Goal: Check status: Check status

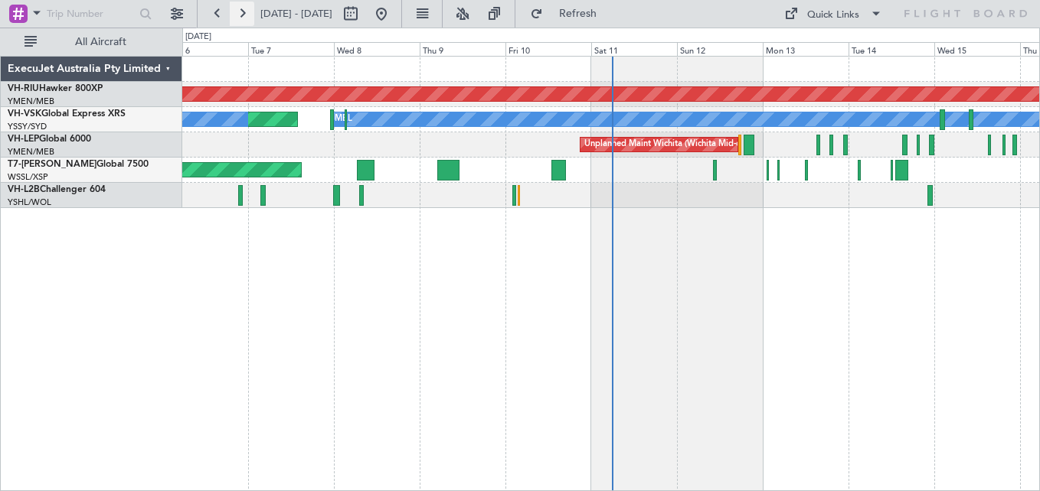
click at [251, 18] on button at bounding box center [242, 14] width 24 height 24
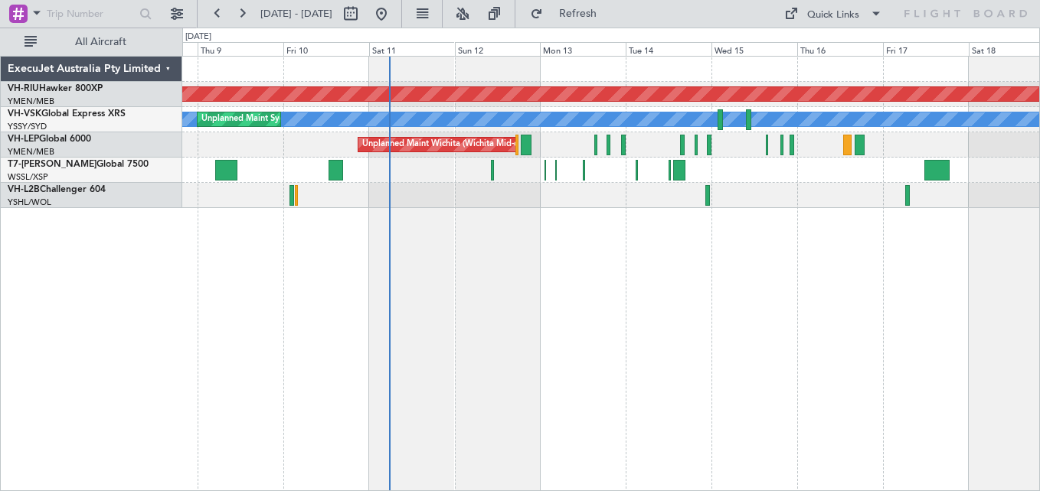
click at [986, 217] on div "Planned Maint [GEOGRAPHIC_DATA] ([GEOGRAPHIC_DATA]) [PERSON_NAME] Unplanned Mai…" at bounding box center [610, 274] width 857 height 436
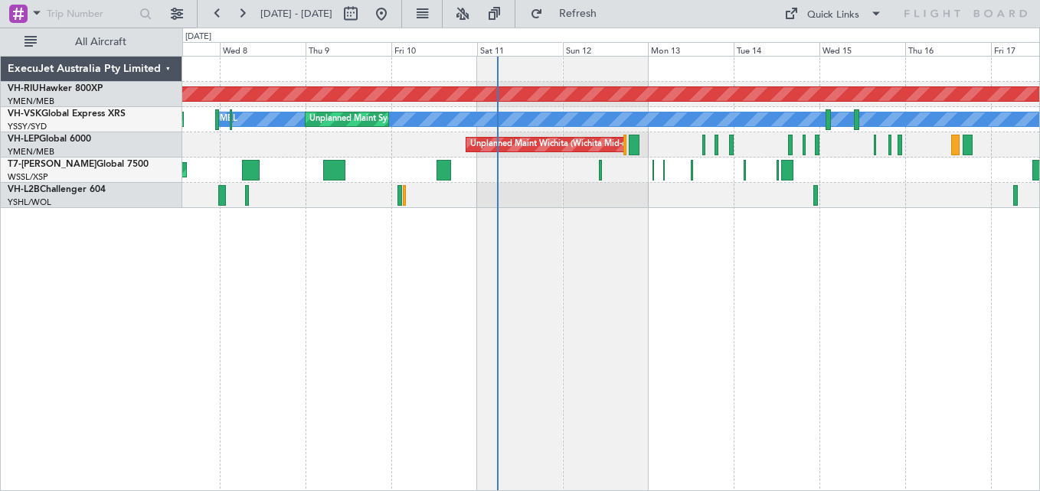
click at [693, 203] on div at bounding box center [610, 195] width 857 height 25
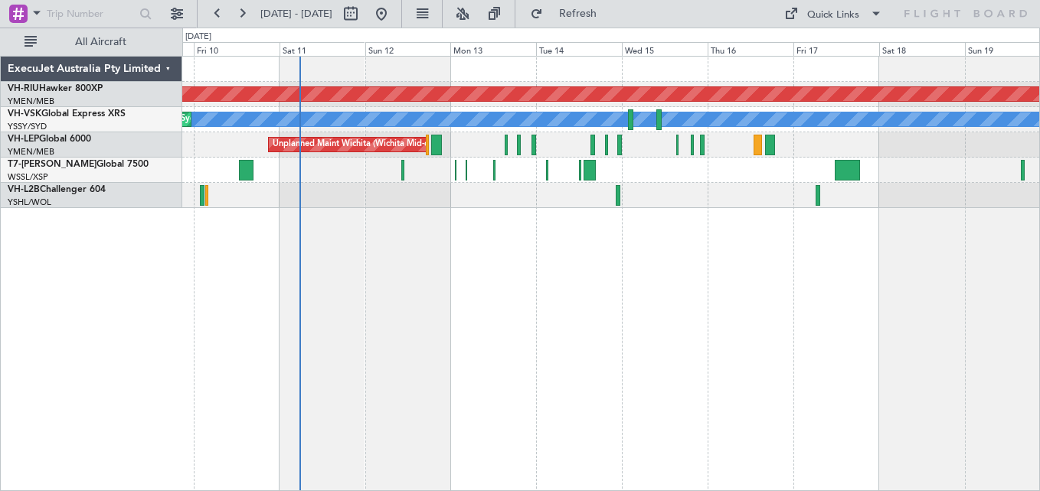
click at [691, 195] on div at bounding box center [610, 195] width 857 height 25
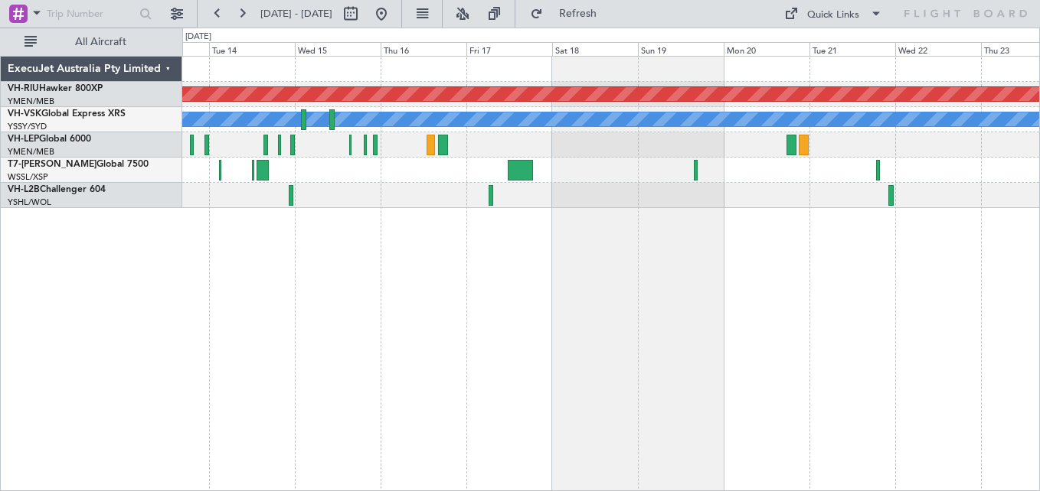
click at [560, 175] on div "Planned Maint [GEOGRAPHIC_DATA] ([GEOGRAPHIC_DATA]) [PERSON_NAME] Unplanned Mai…" at bounding box center [610, 133] width 857 height 152
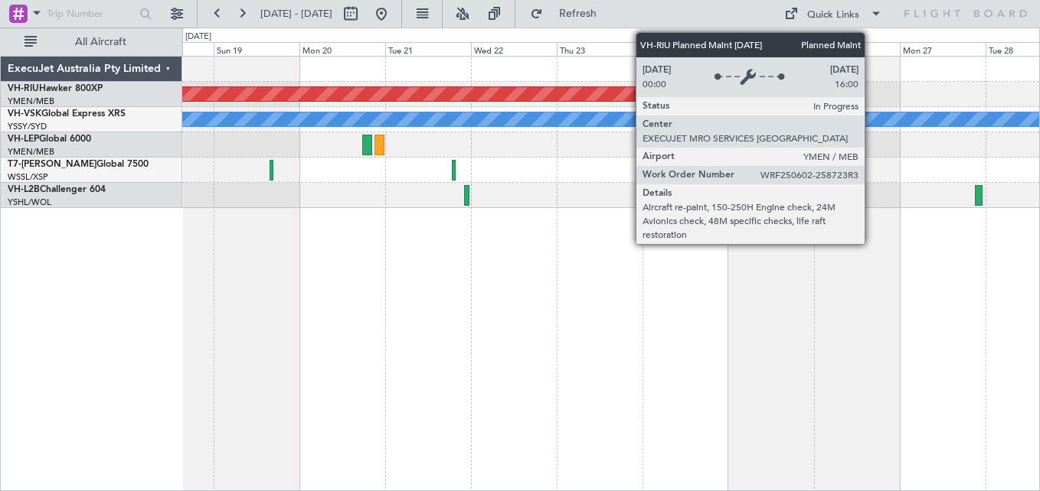
click at [355, 82] on div "Planned Maint [GEOGRAPHIC_DATA] ([GEOGRAPHIC_DATA])" at bounding box center [610, 94] width 857 height 25
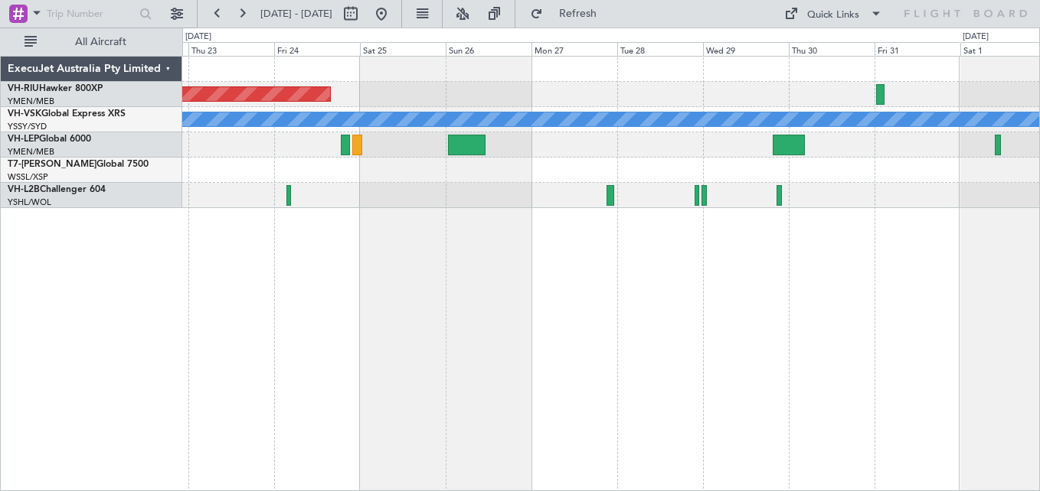
click at [547, 98] on div "Planned Maint [GEOGRAPHIC_DATA] ([GEOGRAPHIC_DATA]) [PERSON_NAME]" at bounding box center [610, 133] width 857 height 152
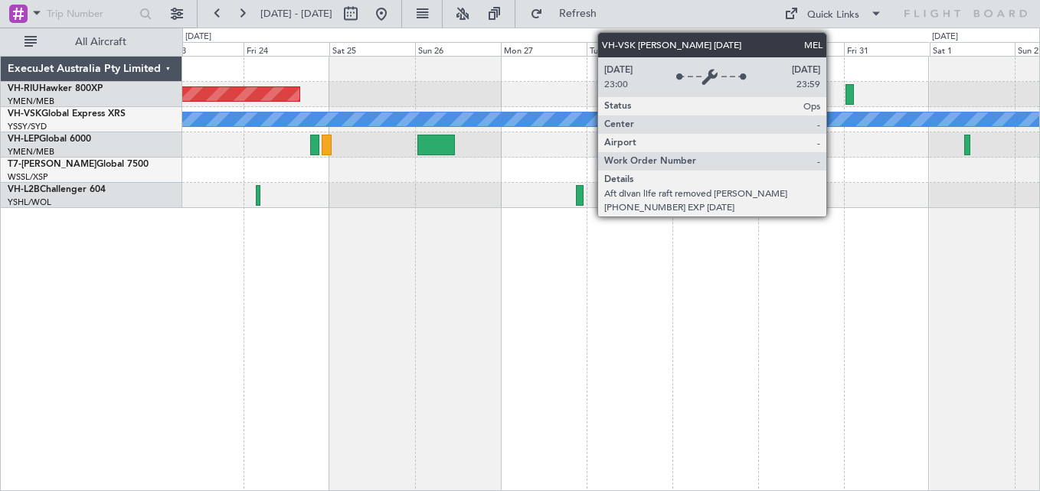
click at [484, 98] on div "Planned Maint [GEOGRAPHIC_DATA] ([GEOGRAPHIC_DATA]) [PERSON_NAME]" at bounding box center [610, 133] width 857 height 152
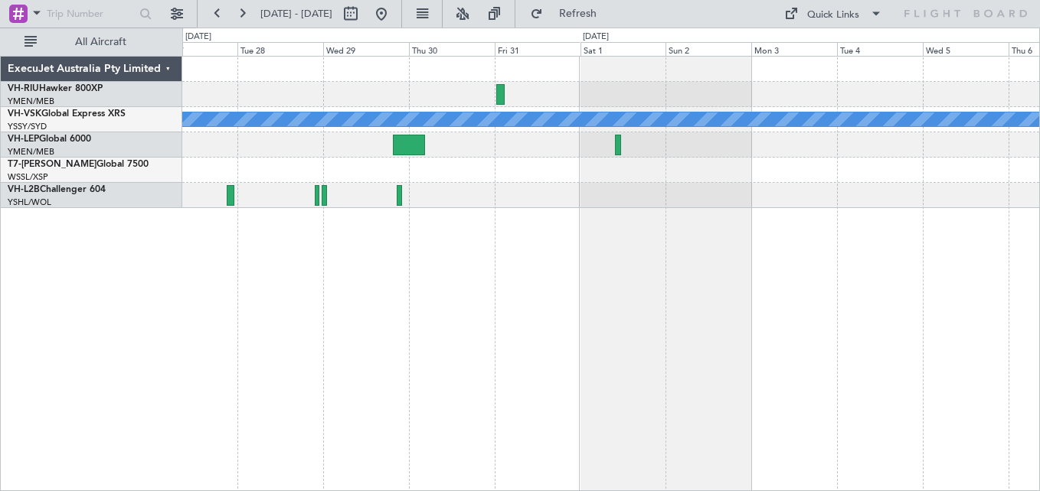
click at [527, 109] on div "MEL" at bounding box center [610, 133] width 857 height 152
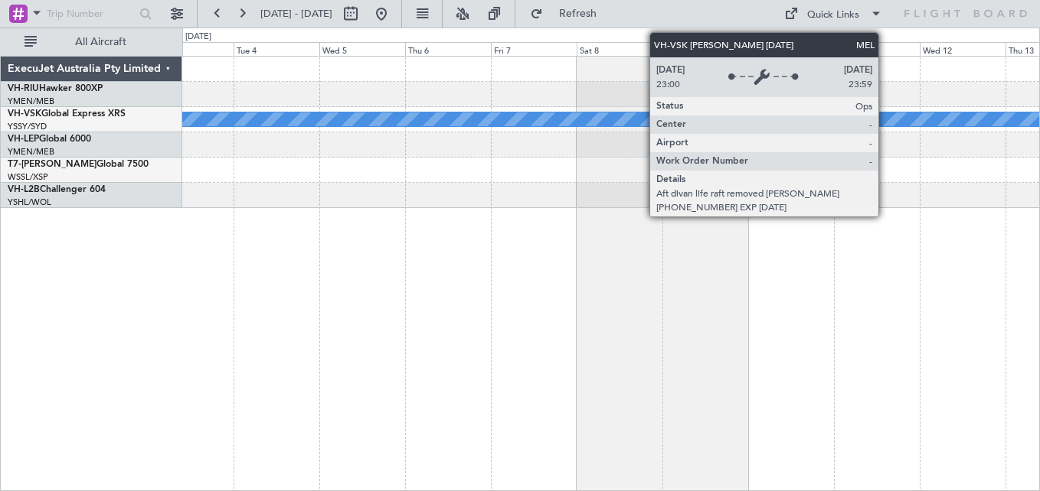
click at [599, 119] on div "MEL" at bounding box center [610, 120] width 2569 height 14
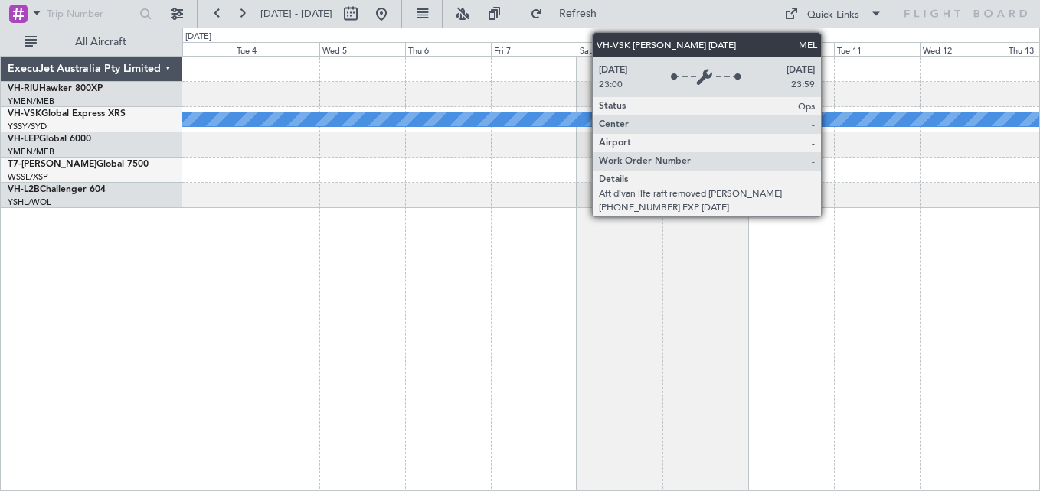
click at [692, 118] on div "MEL" at bounding box center [610, 120] width 2569 height 14
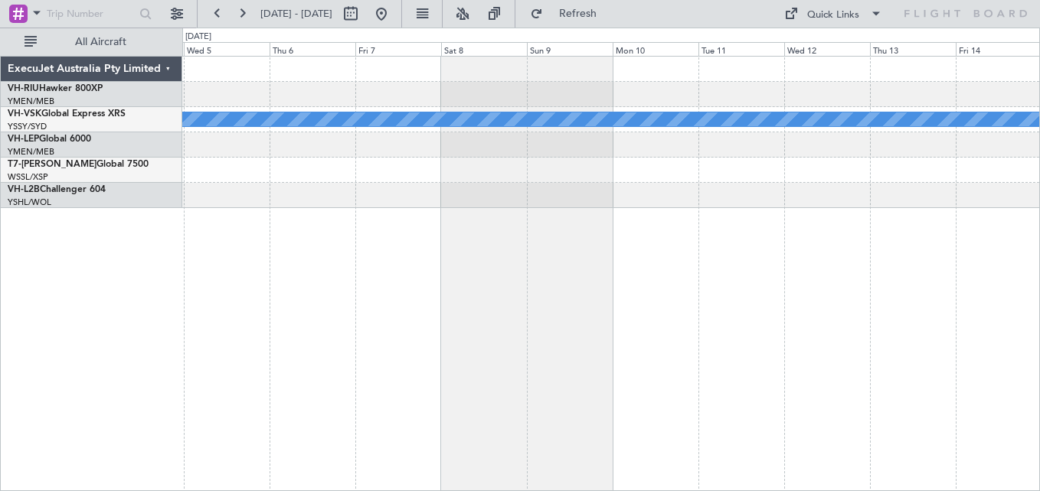
click at [475, 101] on div "MEL" at bounding box center [610, 133] width 857 height 152
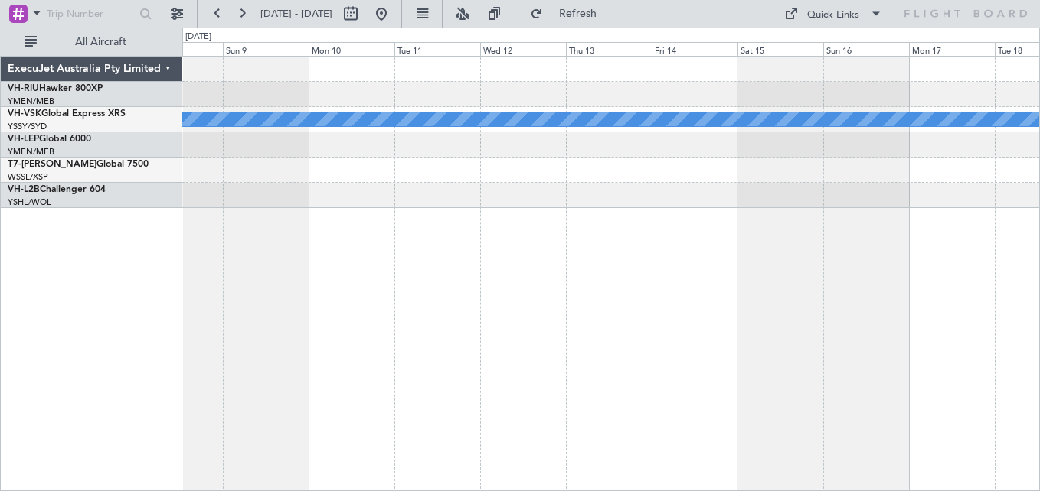
click at [449, 109] on div "MEL" at bounding box center [610, 133] width 857 height 152
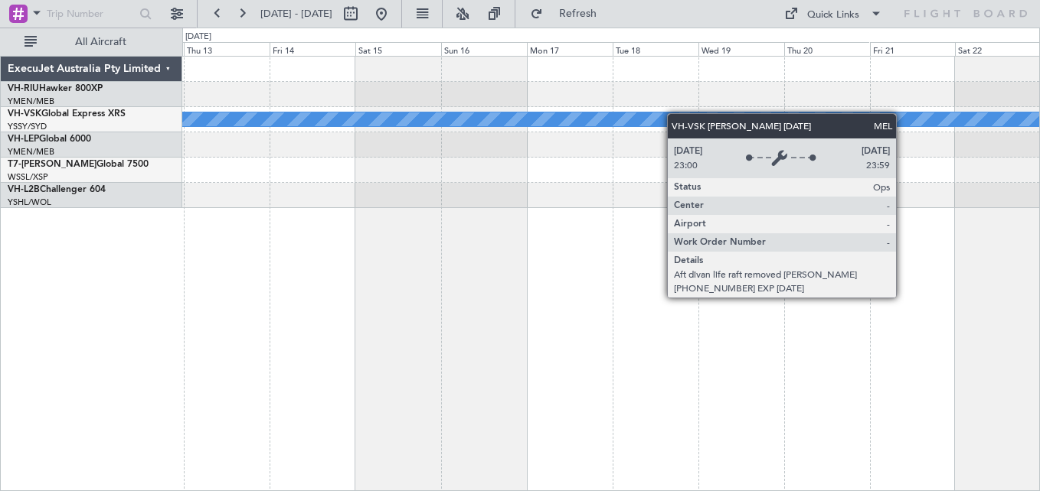
click at [472, 116] on div "MEL" at bounding box center [610, 119] width 857 height 25
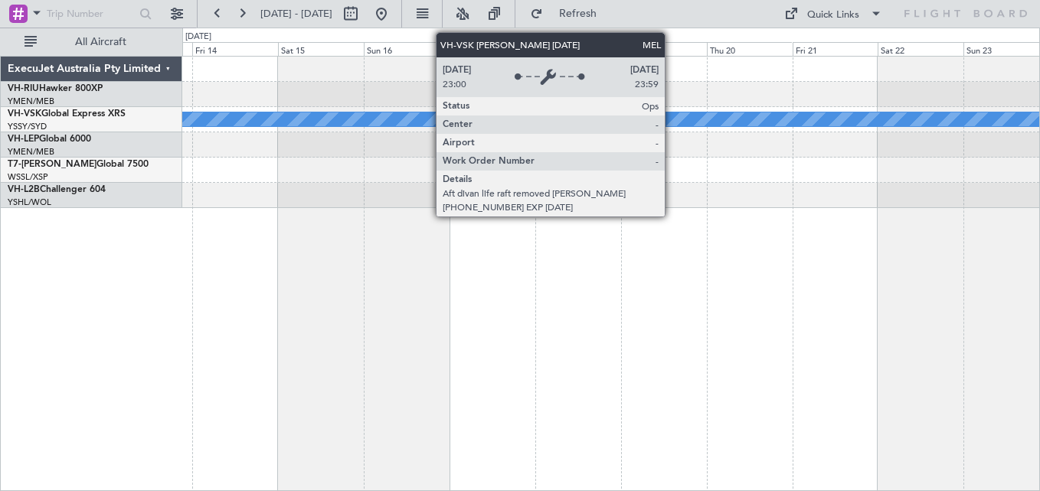
click at [537, 112] on div "MEL" at bounding box center [611, 119] width 2571 height 15
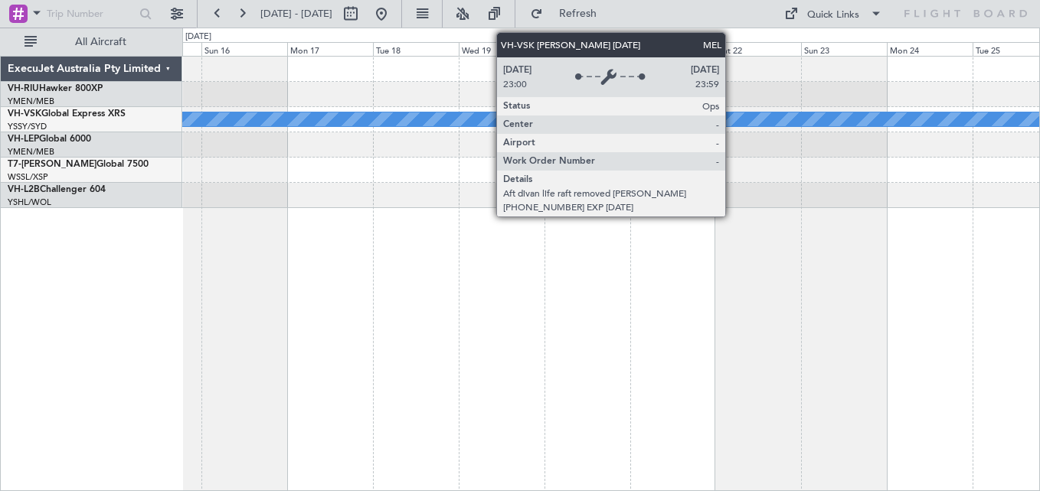
click at [582, 117] on div "MEL" at bounding box center [610, 120] width 2569 height 14
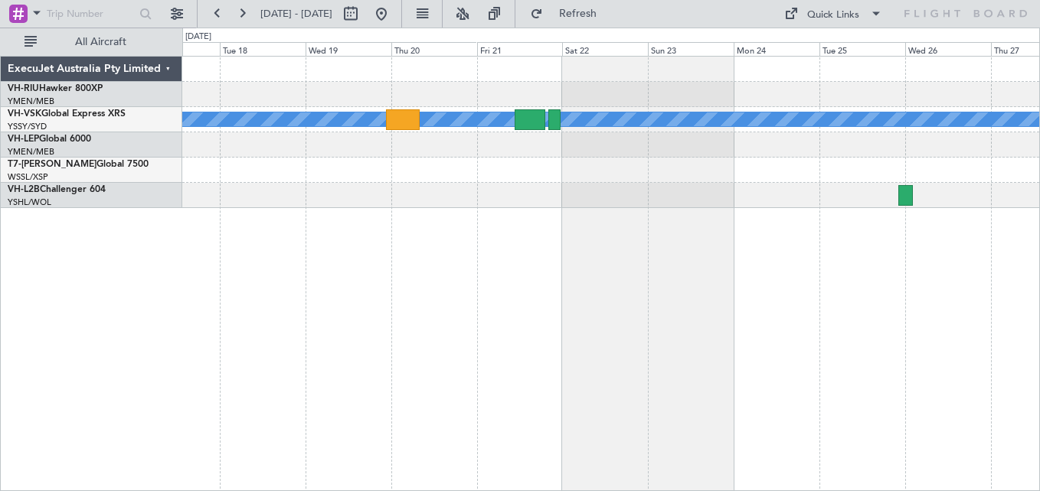
click at [275, 158] on div at bounding box center [610, 170] width 857 height 25
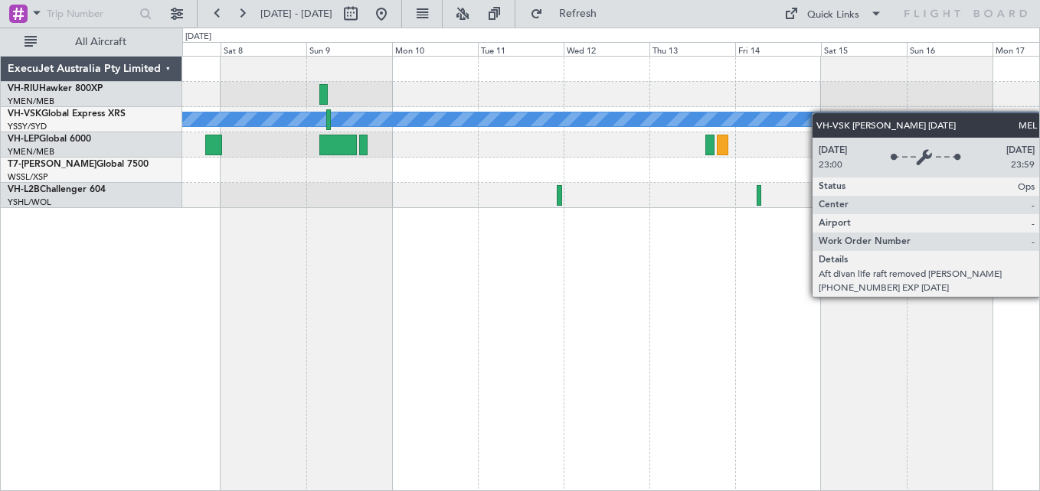
click at [989, 117] on div "MEL" at bounding box center [610, 133] width 857 height 152
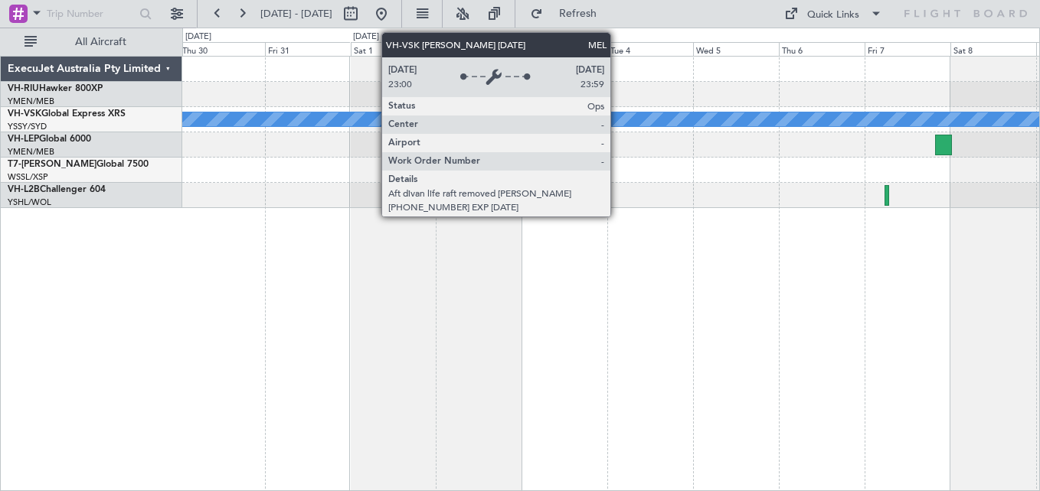
click at [617, 119] on div "MEL" at bounding box center [610, 133] width 857 height 152
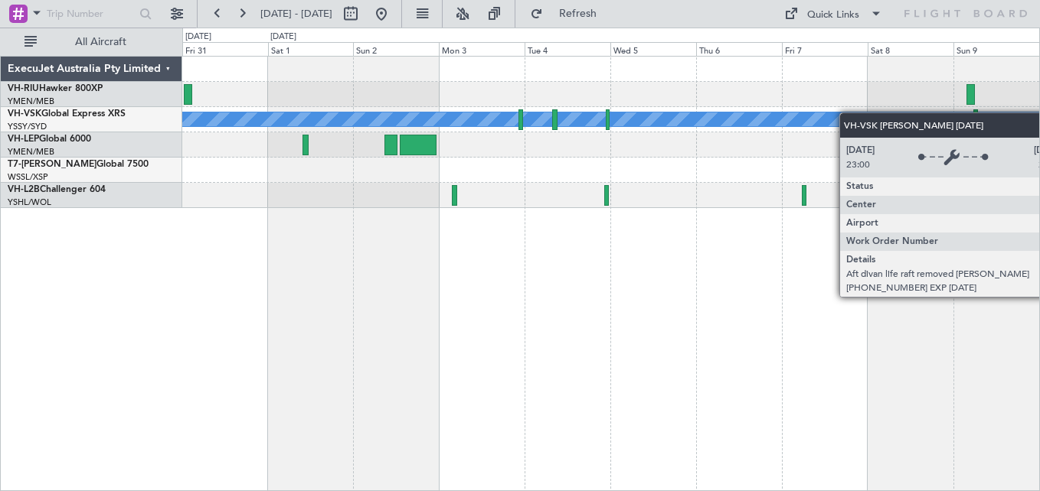
click at [557, 103] on div "MEL" at bounding box center [610, 133] width 857 height 152
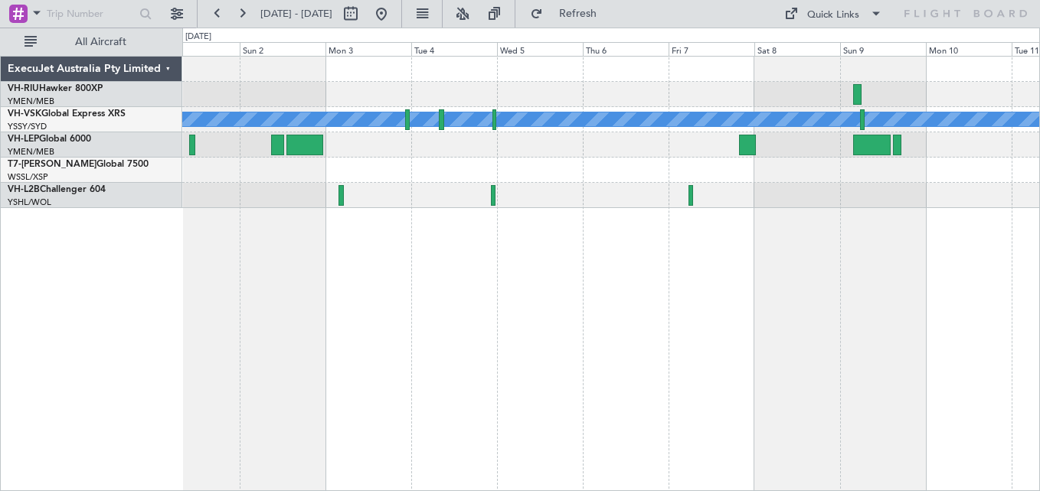
click at [547, 90] on div at bounding box center [610, 94] width 857 height 25
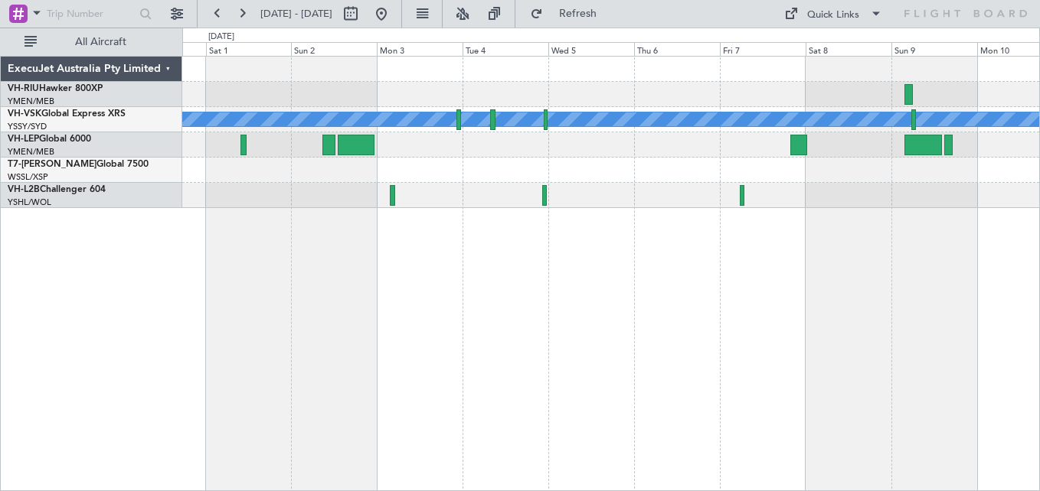
click at [501, 100] on div at bounding box center [610, 94] width 857 height 25
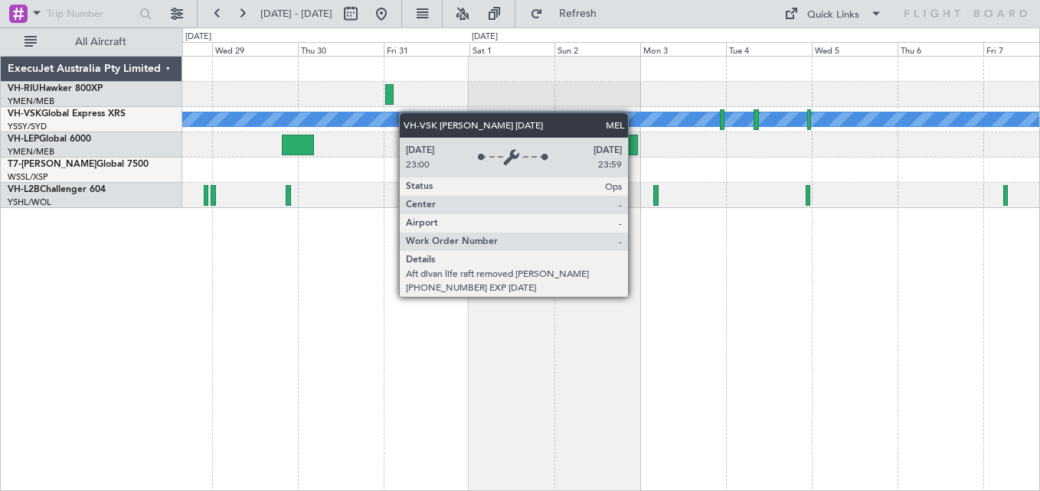
click at [569, 131] on div "MEL" at bounding box center [610, 133] width 857 height 152
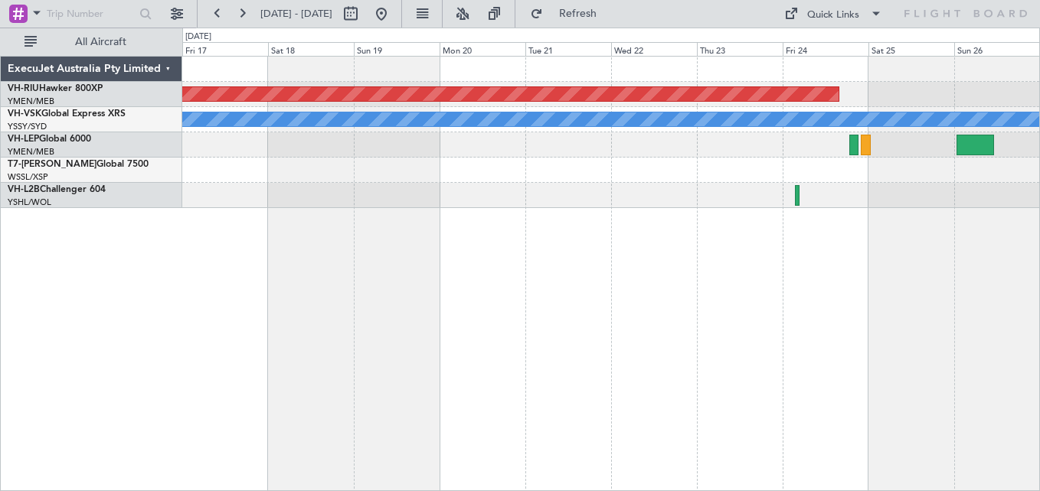
click at [864, 183] on div "Planned Maint [GEOGRAPHIC_DATA] ([GEOGRAPHIC_DATA]) [PERSON_NAME]" at bounding box center [610, 133] width 857 height 152
